Goal: Task Accomplishment & Management: Use online tool/utility

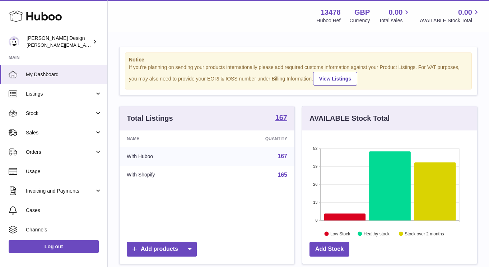
scroll to position [112, 175]
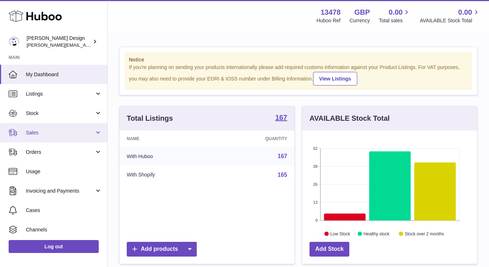
click at [27, 140] on link "Sales" at bounding box center [53, 132] width 107 height 19
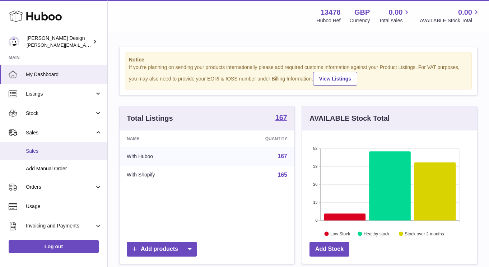
click at [32, 157] on link "Sales" at bounding box center [53, 151] width 107 height 18
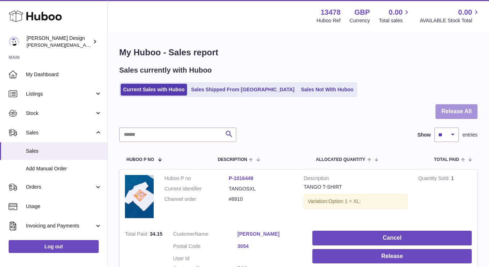
click at [447, 115] on button "Release All" at bounding box center [456, 111] width 42 height 15
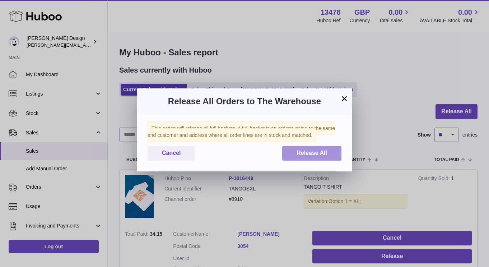
click at [309, 156] on span "Release All" at bounding box center [311, 153] width 30 height 6
